Goal: Transaction & Acquisition: Download file/media

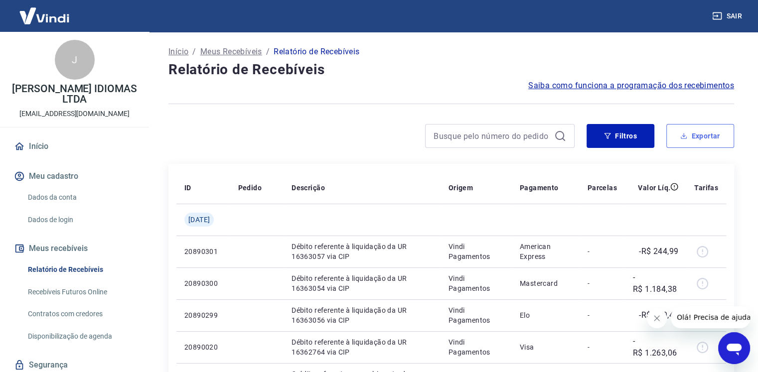
click at [681, 145] on button "Exportar" at bounding box center [700, 136] width 68 height 24
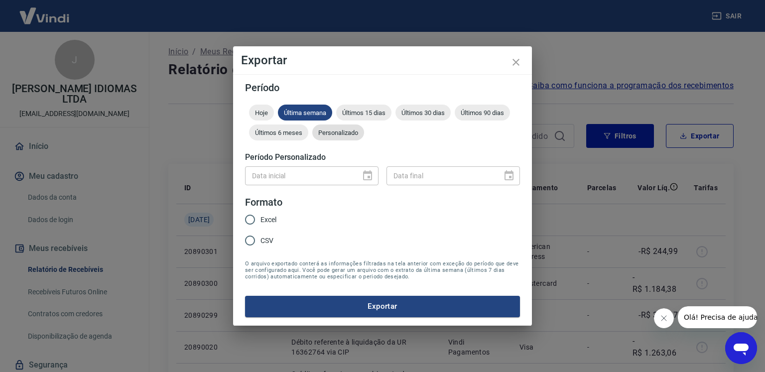
click at [351, 134] on span "Personalizado" at bounding box center [338, 132] width 52 height 7
click at [367, 175] on icon "Choose date" at bounding box center [368, 176] width 12 height 12
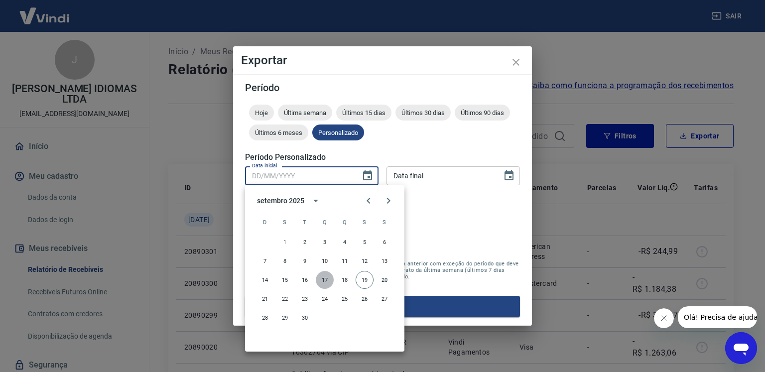
click at [327, 279] on button "17" at bounding box center [325, 280] width 18 height 18
type input "[DATE]"
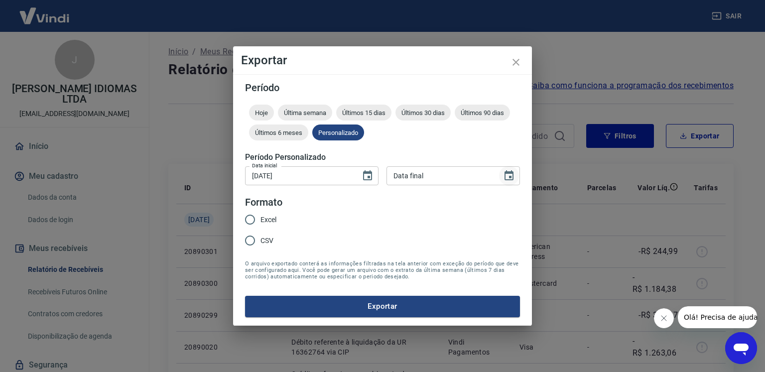
click at [510, 174] on icon "Choose date" at bounding box center [509, 176] width 12 height 12
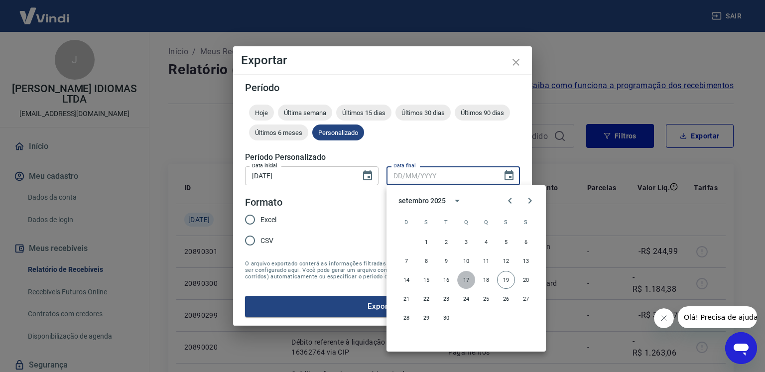
click at [470, 277] on button "17" at bounding box center [466, 280] width 18 height 18
type input "[DATE]"
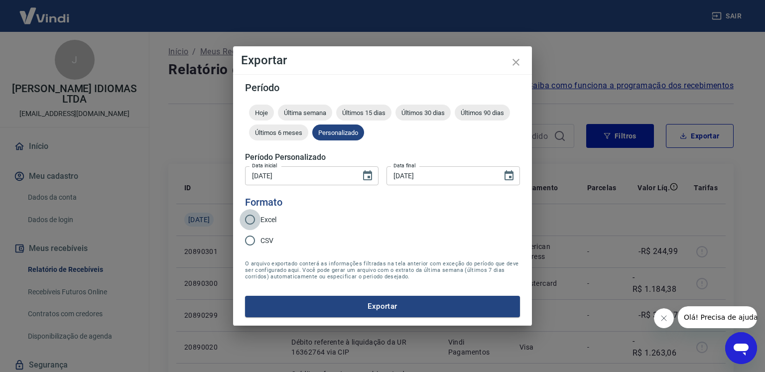
click at [250, 220] on input "Excel" at bounding box center [250, 219] width 21 height 21
radio input "true"
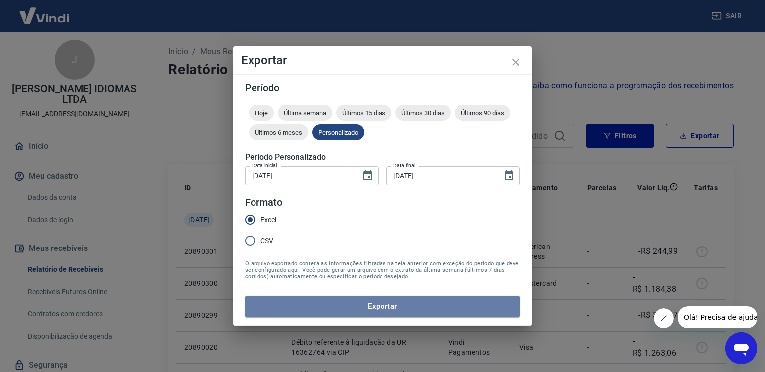
click at [325, 301] on button "Exportar" at bounding box center [382, 306] width 275 height 21
